Goal: Task Accomplishment & Management: Manage account settings

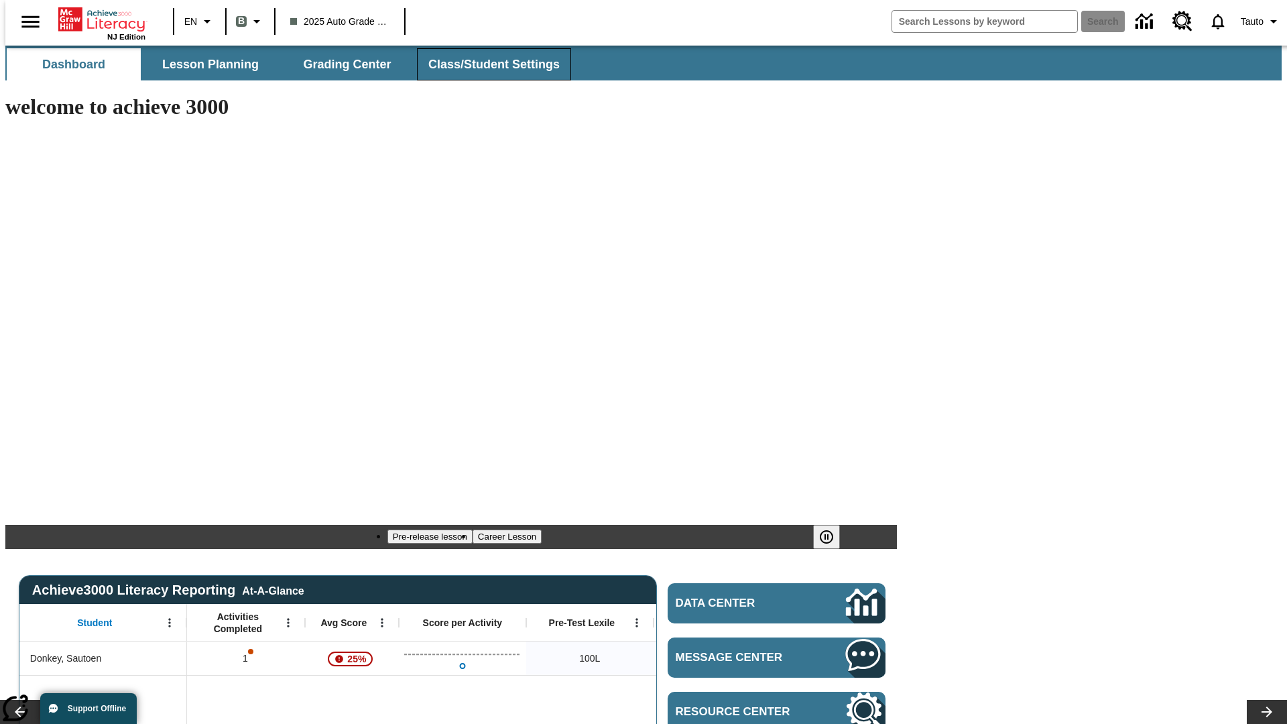
click at [486, 64] on span "Class/Student Settings" at bounding box center [493, 64] width 131 height 15
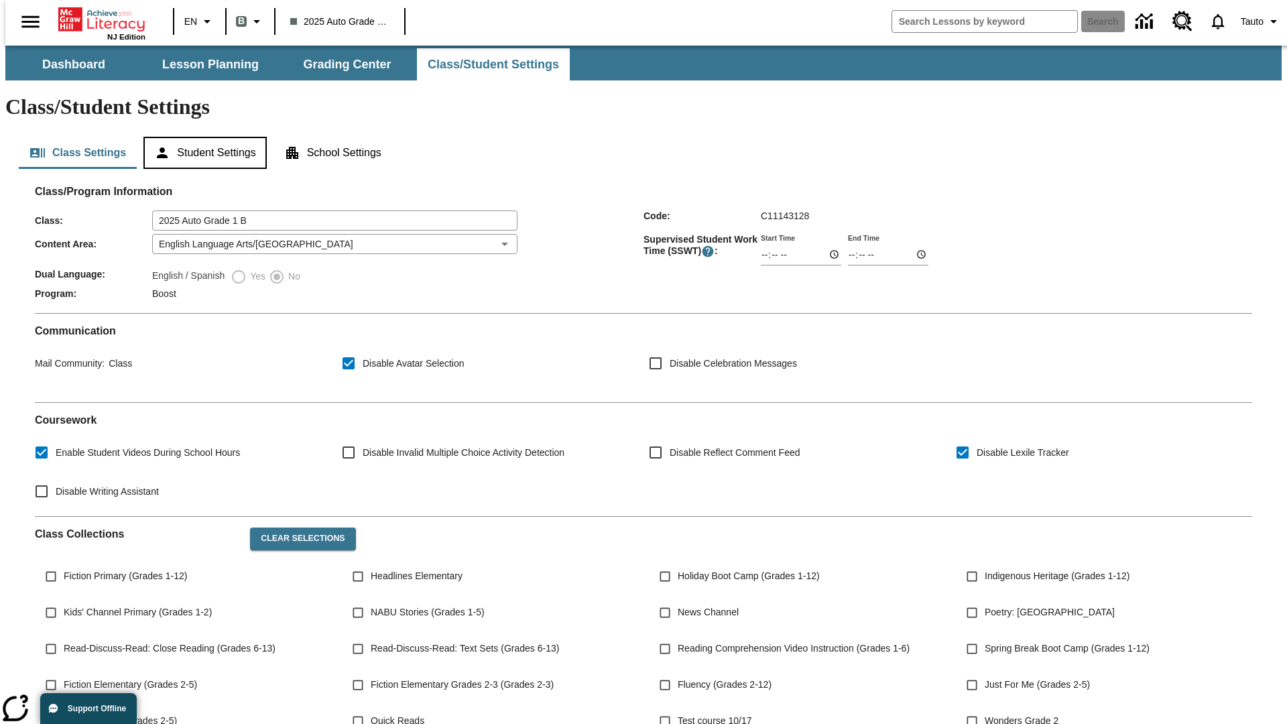
click at [202, 137] on button "Student Settings" at bounding box center [204, 153] width 123 height 32
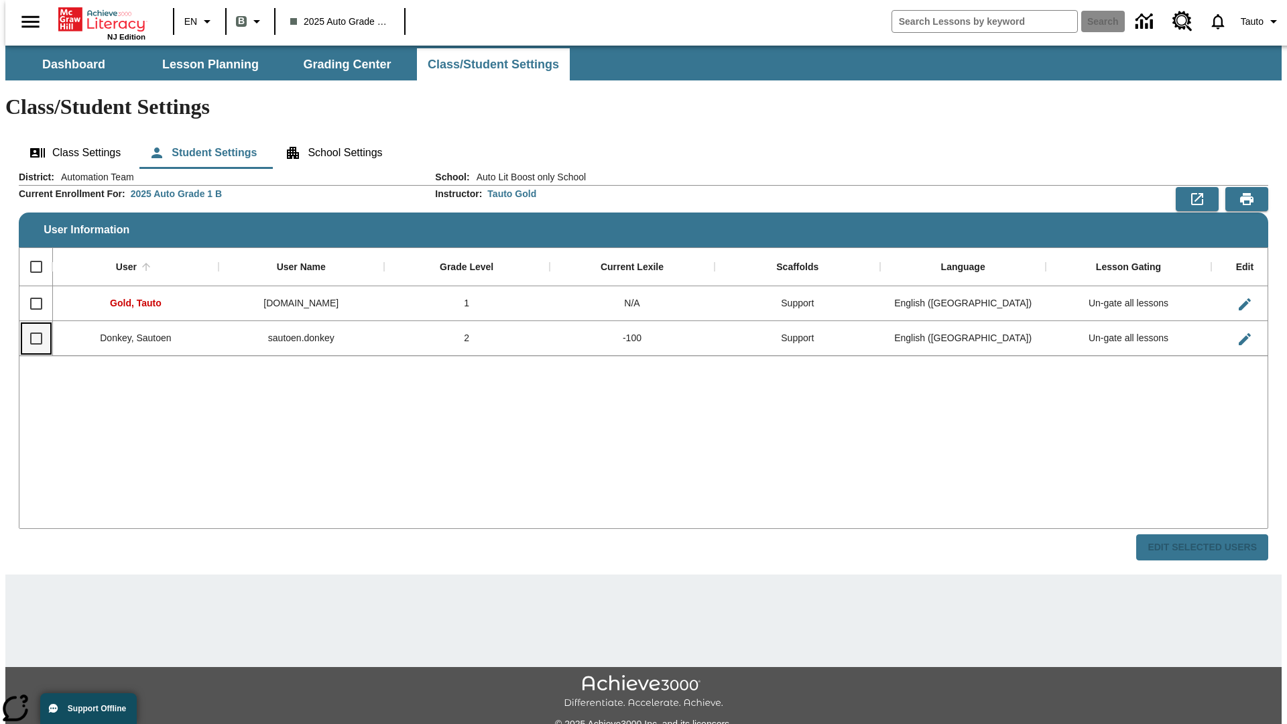
click at [30, 324] on input "Select row" at bounding box center [36, 338] width 28 height 28
checkbox input "true"
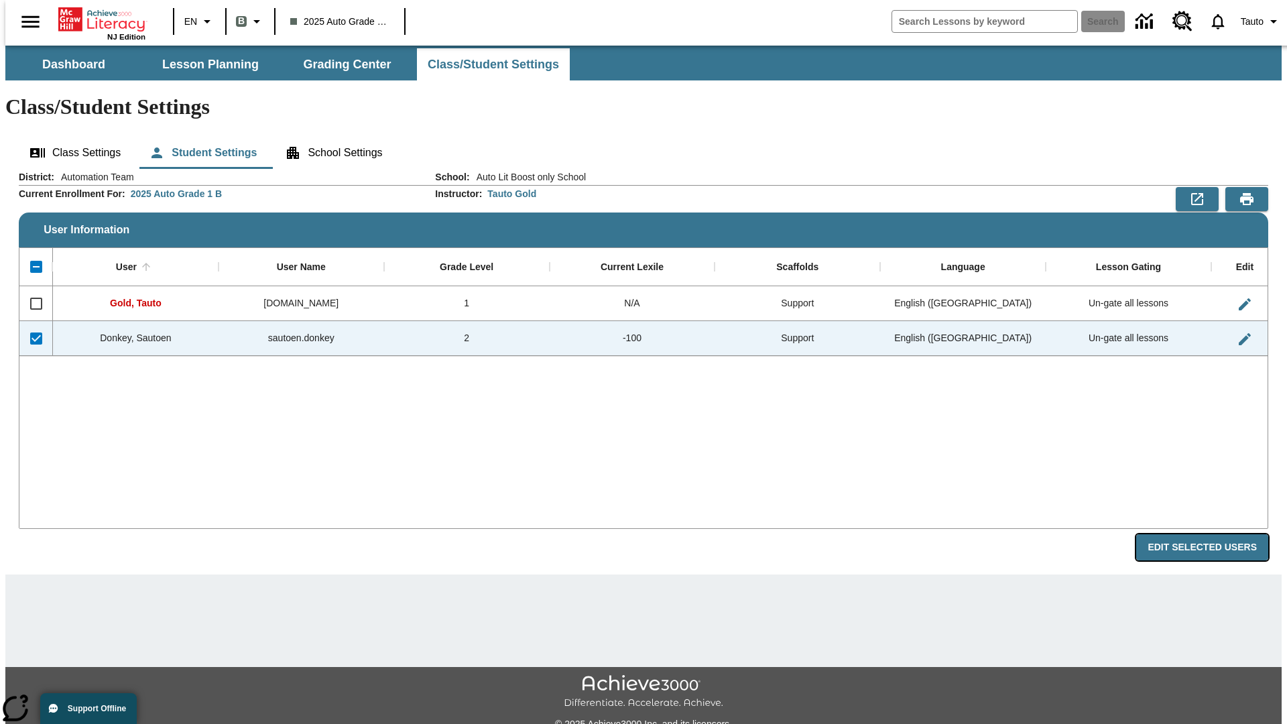
click at [1212, 534] on button "Edit Selected Users" at bounding box center [1202, 547] width 132 height 26
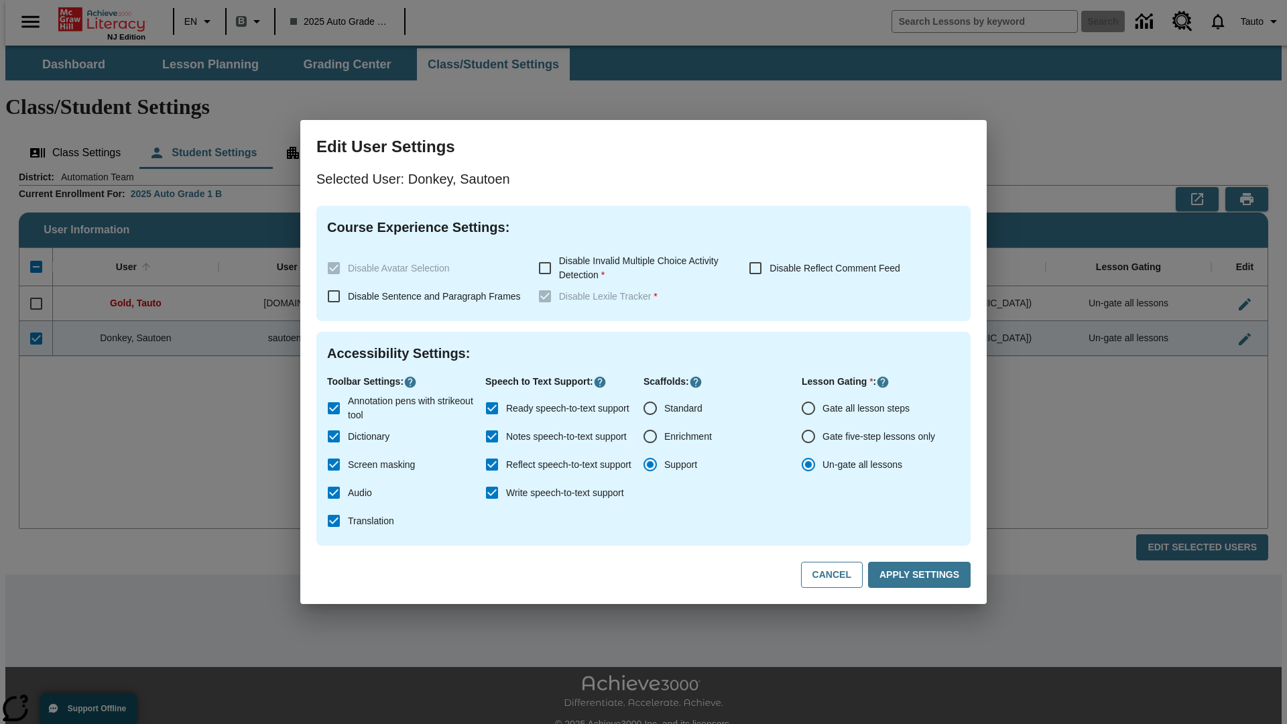
click at [808, 408] on input "Gate all lesson steps" at bounding box center [808, 408] width 28 height 28
radio input "true"
click at [921, 575] on button "Apply Settings" at bounding box center [919, 575] width 103 height 26
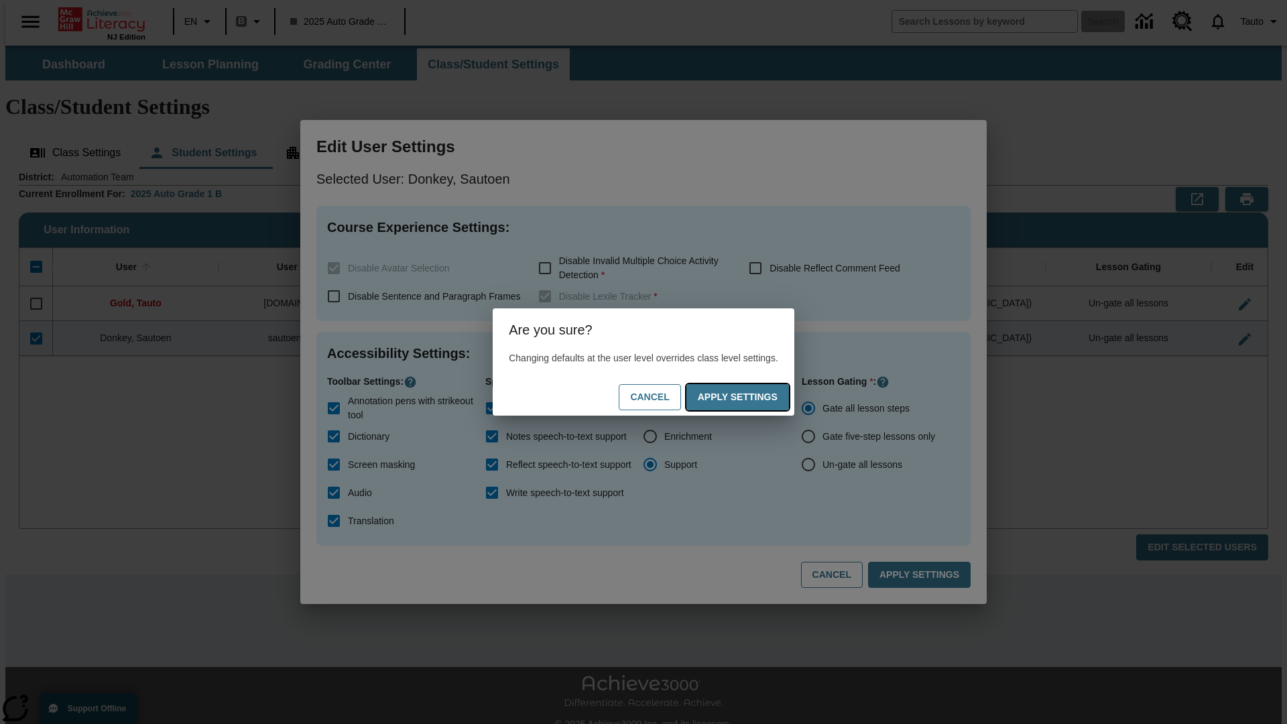
click at [750, 397] on button "Apply Settings" at bounding box center [737, 397] width 103 height 26
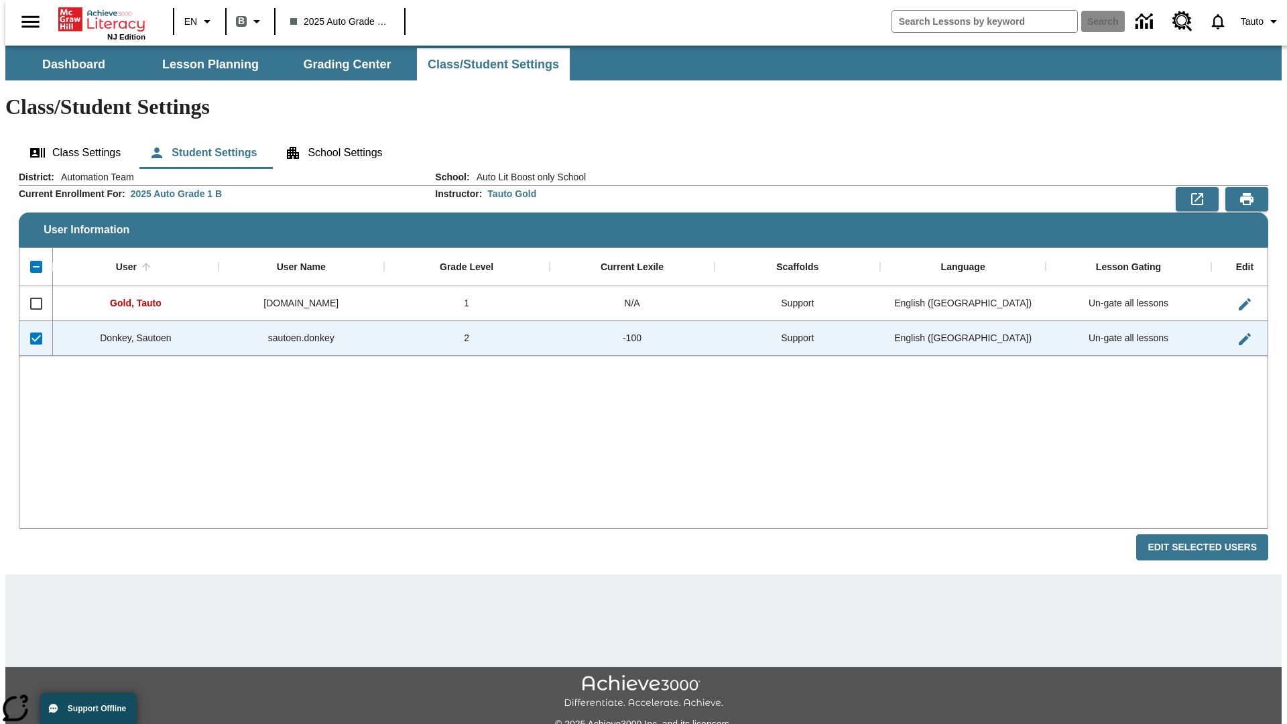
checkbox input "false"
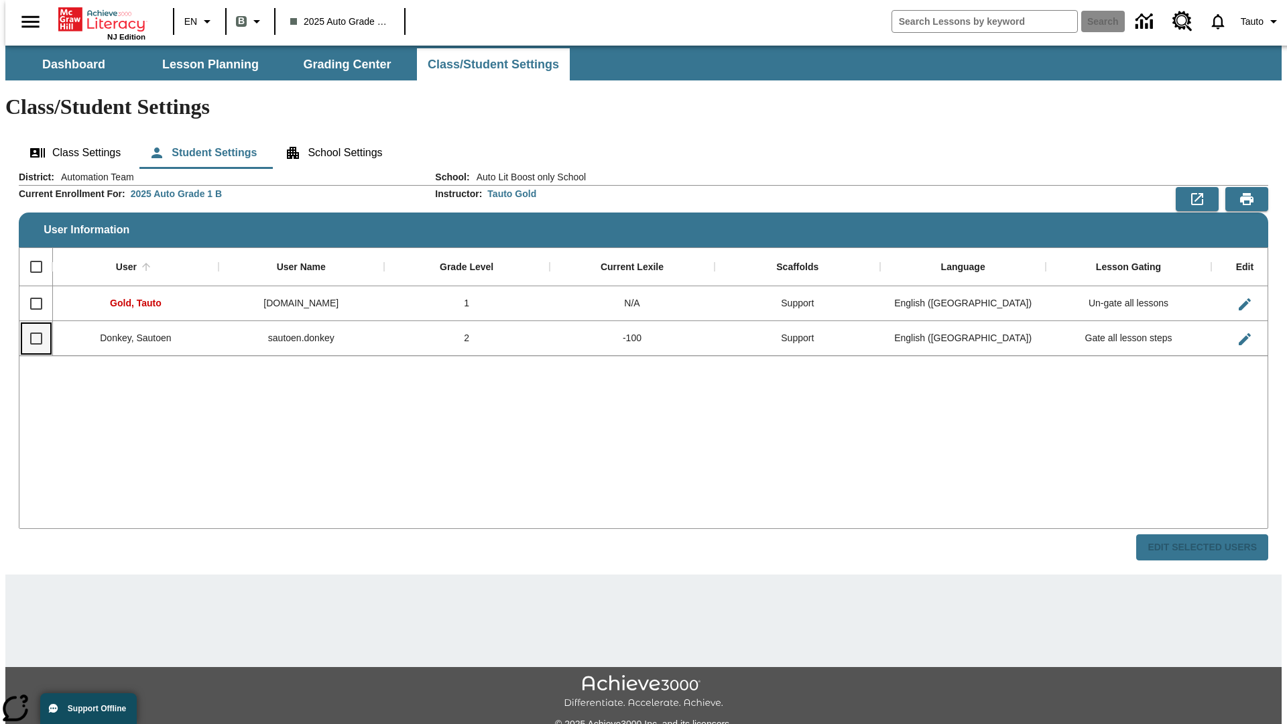
click at [30, 324] on input "Select row" at bounding box center [36, 338] width 28 height 28
checkbox input "true"
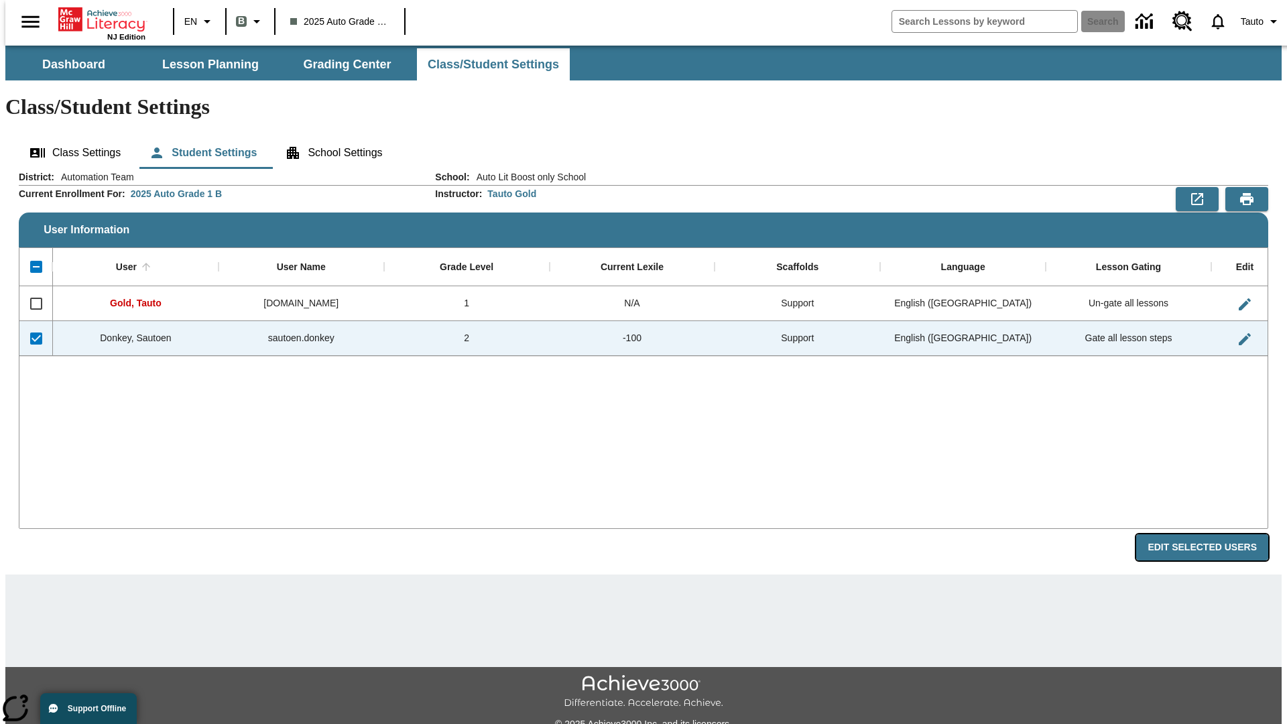
click at [1212, 534] on button "Edit Selected Users" at bounding box center [1202, 547] width 132 height 26
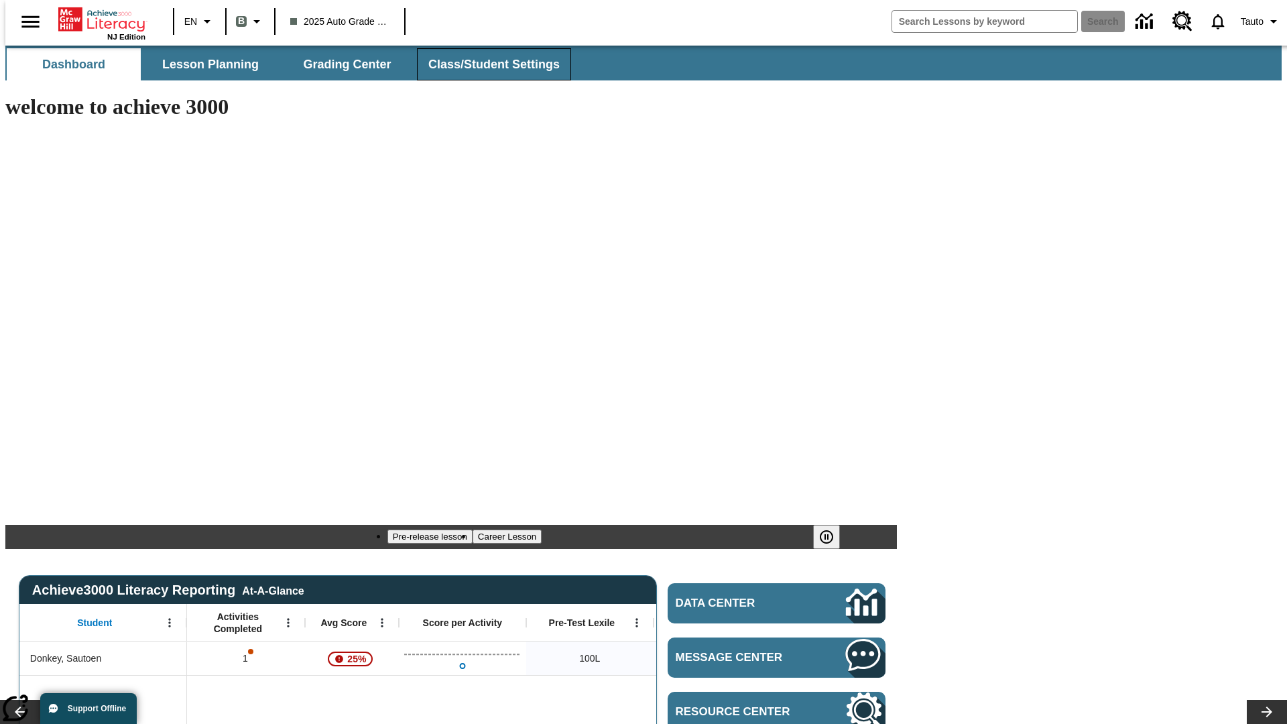
click at [486, 64] on span "Class/Student Settings" at bounding box center [493, 64] width 131 height 15
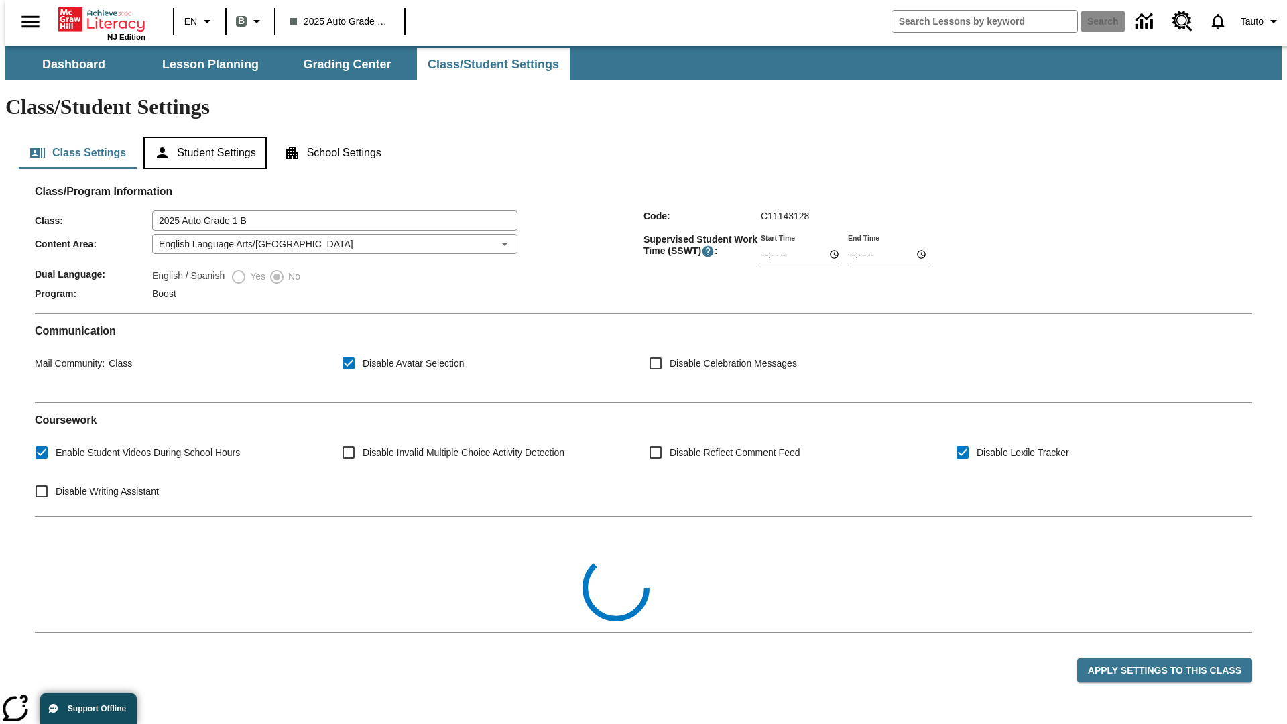
click at [202, 137] on button "Student Settings" at bounding box center [204, 153] width 123 height 32
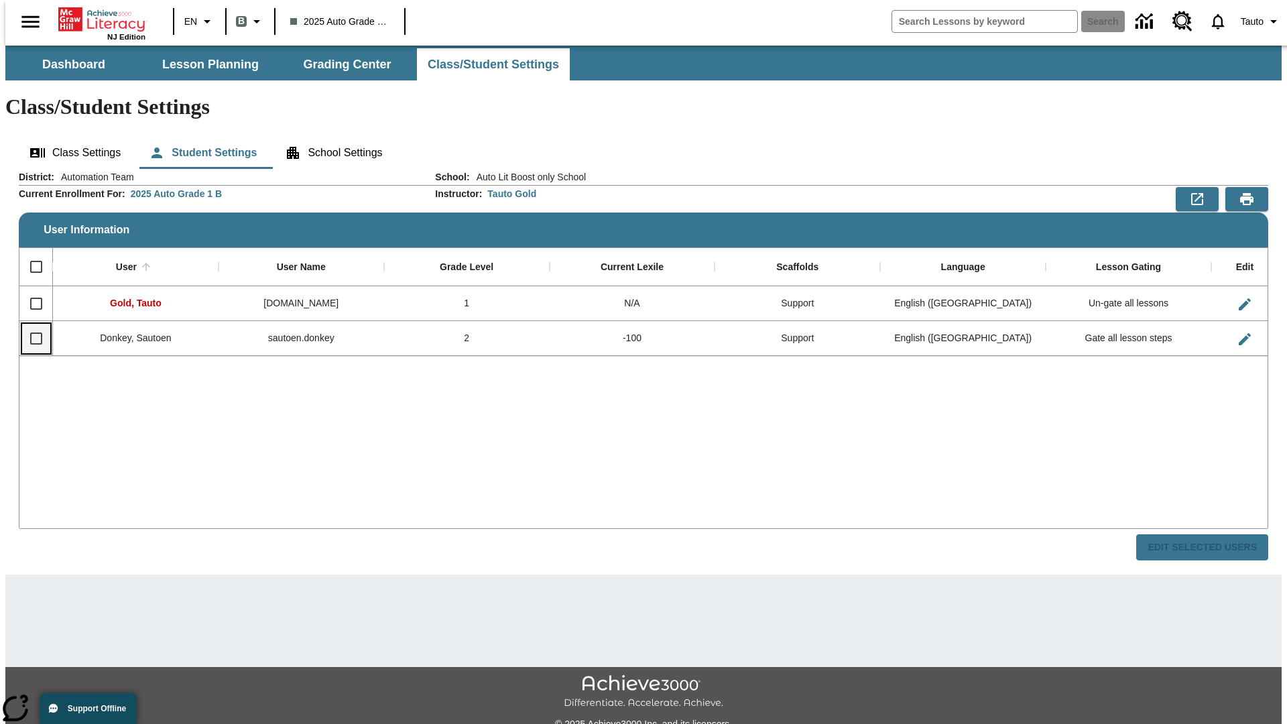
click at [30, 324] on input "Select row" at bounding box center [36, 338] width 28 height 28
checkbox input "true"
